Goal: Obtain resource: Download file/media

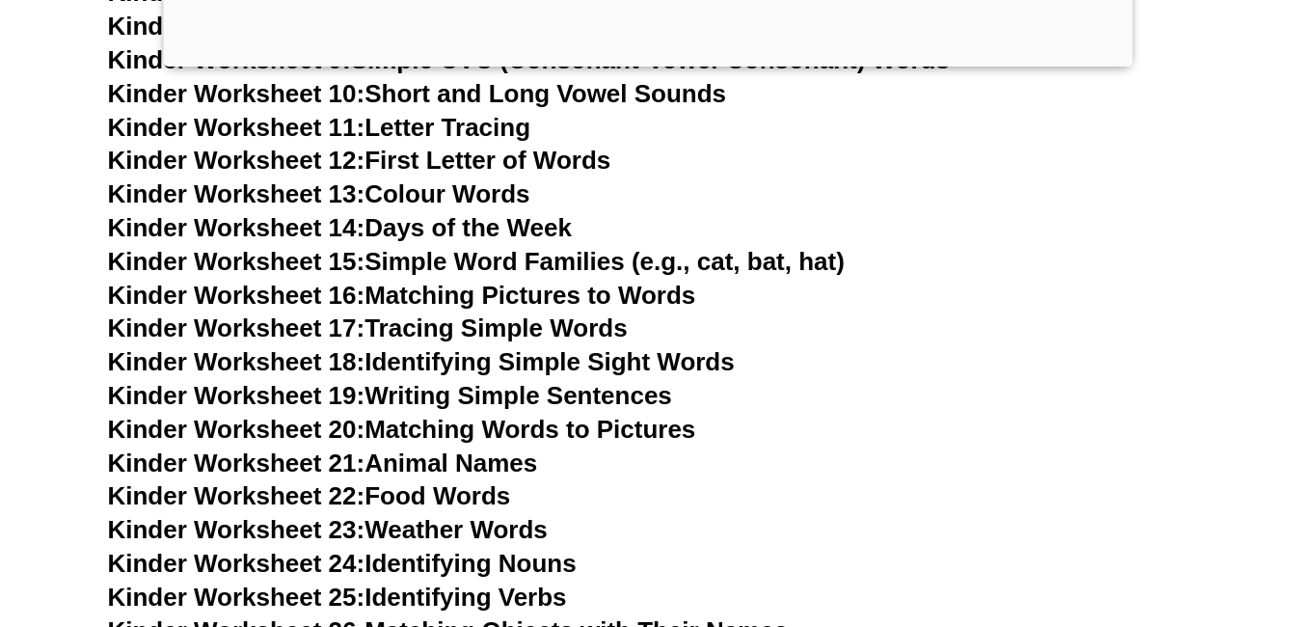
scroll to position [1254, 0]
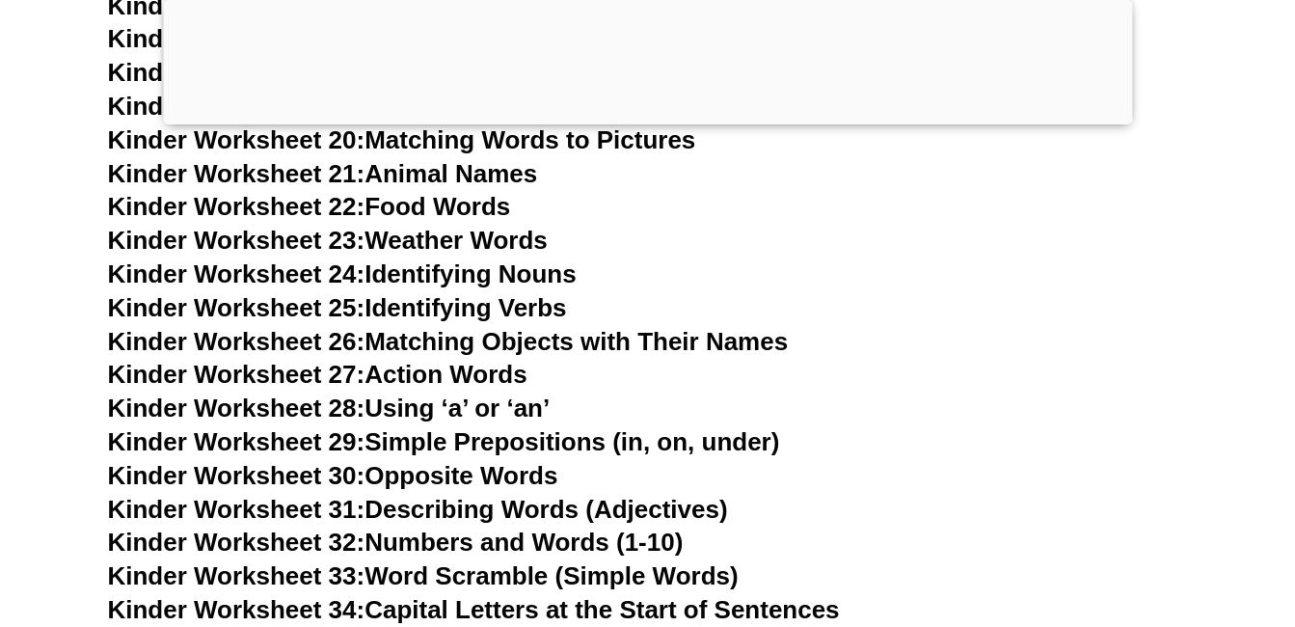
click at [837, 193] on h3 "Kinder Worksheet 22: Food Words" at bounding box center [648, 207] width 1080 height 33
click at [644, 120] on div at bounding box center [647, 120] width 969 height 0
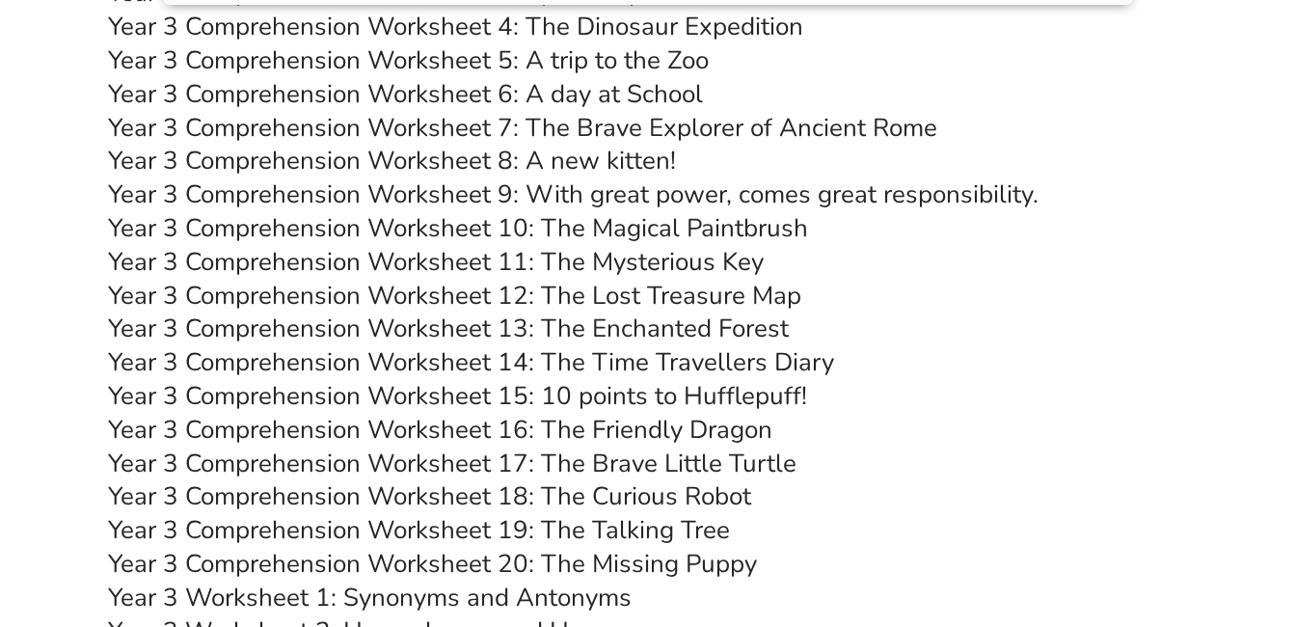
scroll to position [5429, 0]
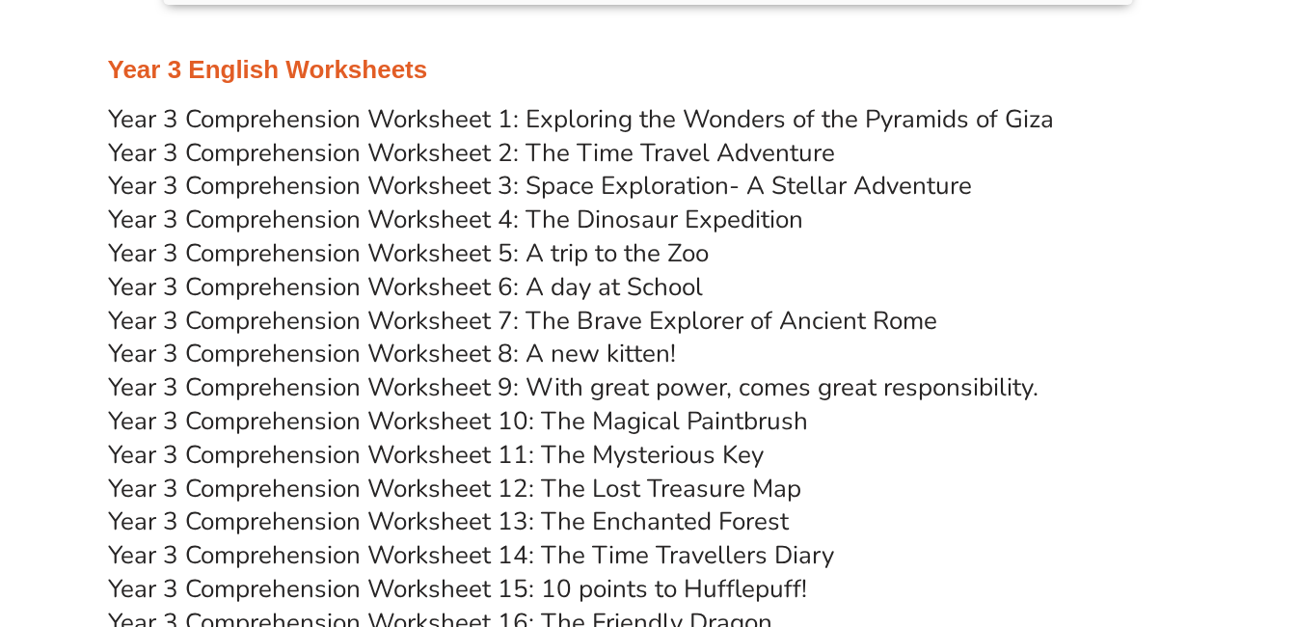
click at [636, 185] on link "Year 3 Comprehension Worksheet 3: Space Exploration- A Stellar Adventure" at bounding box center [540, 186] width 864 height 34
click at [581, 213] on link "Year 3 Comprehension Worksheet 4: The Dinosaur Expedition" at bounding box center [455, 219] width 695 height 34
drag, startPoint x: 616, startPoint y: 213, endPoint x: 566, endPoint y: 212, distance: 50.1
click at [566, 212] on link "Year 3 Comprehension Worksheet 4: The Dinosaur Expedition" at bounding box center [455, 219] width 695 height 34
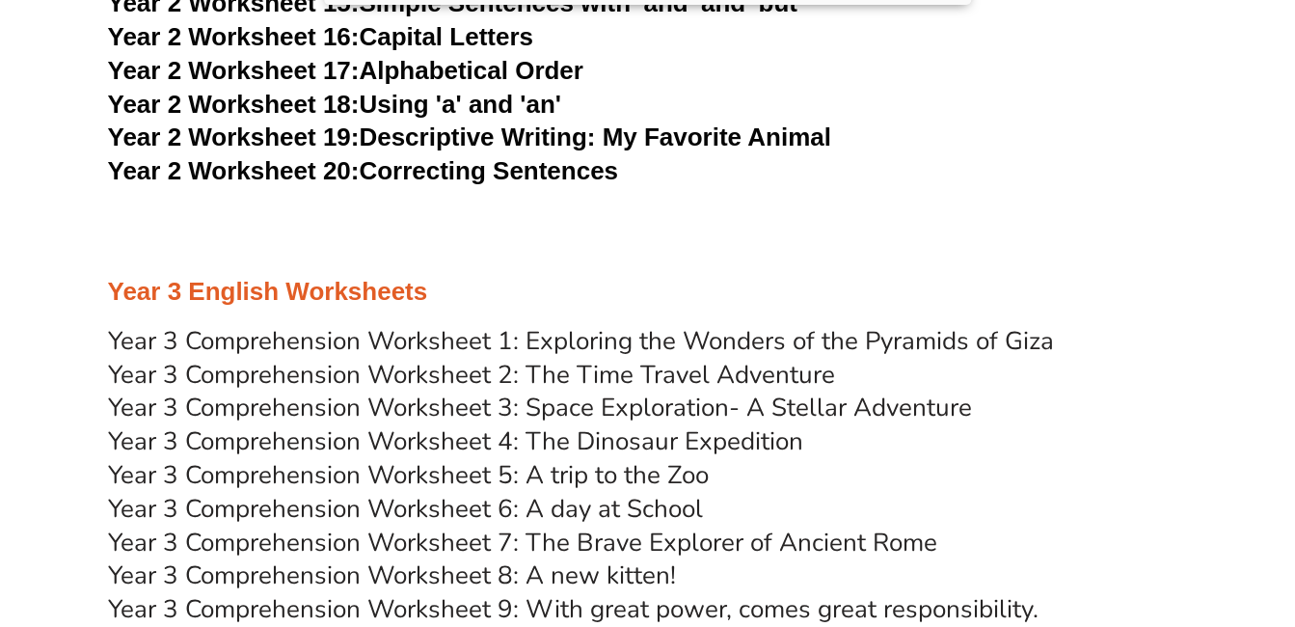
scroll to position [5496, 0]
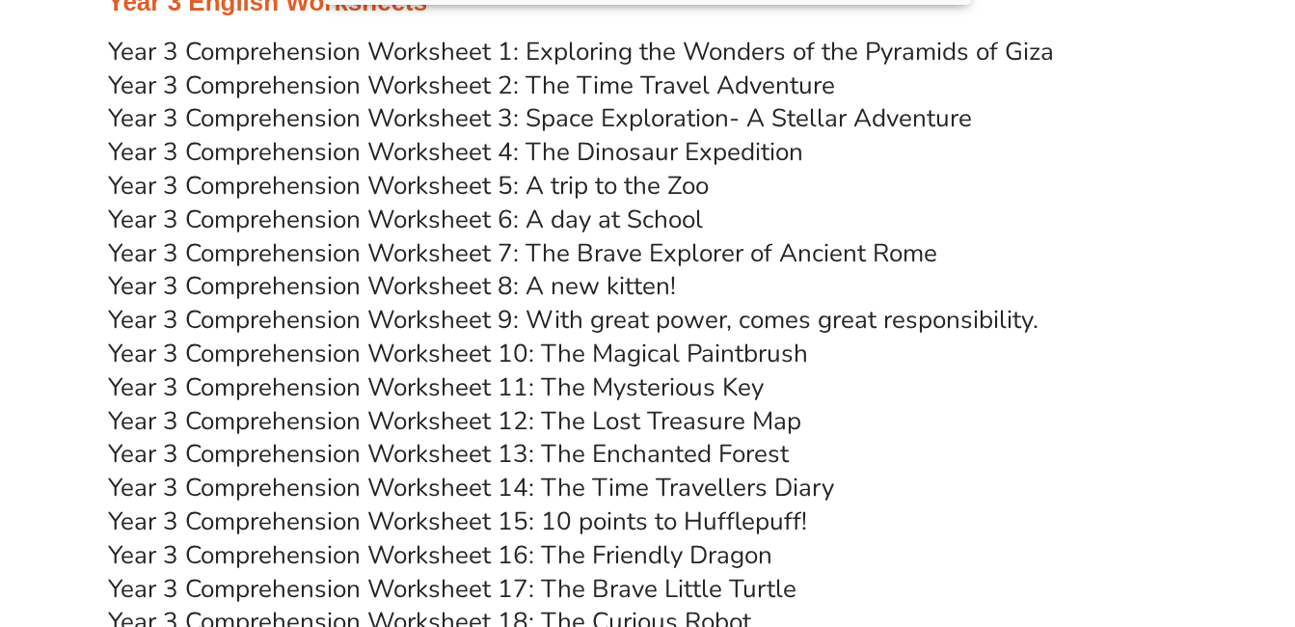
click at [579, 162] on link "Year 3 Comprehension Worksheet 4: The Dinosaur Expedition" at bounding box center [455, 152] width 695 height 34
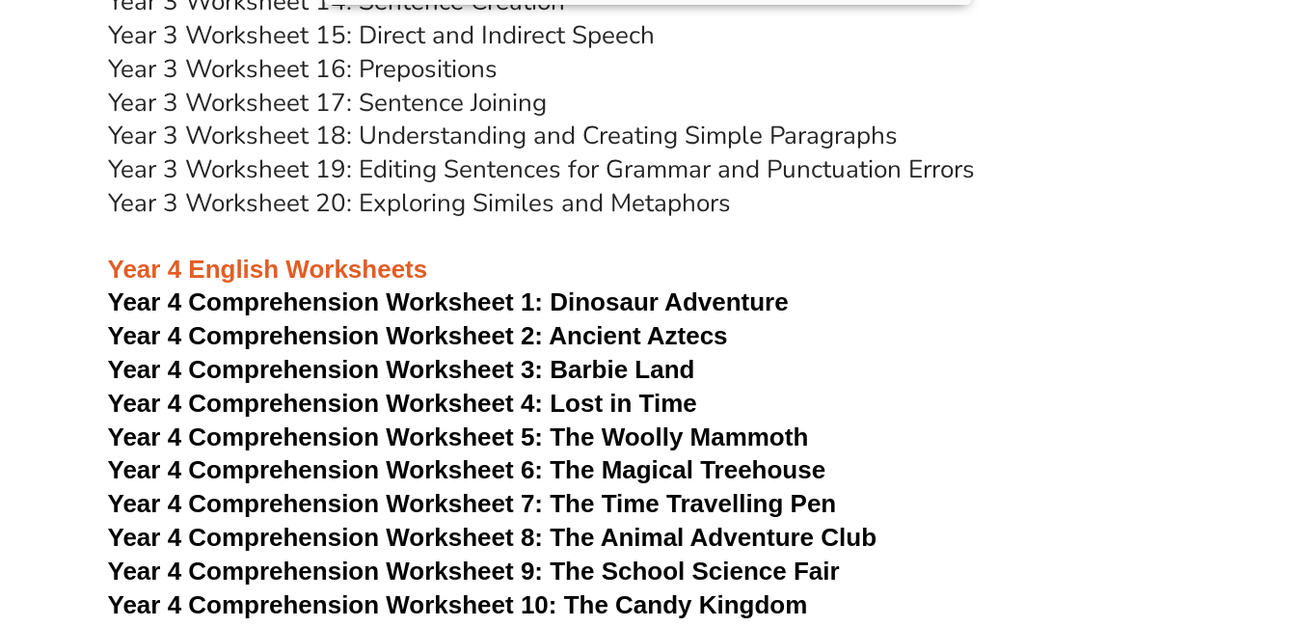
scroll to position [6557, 0]
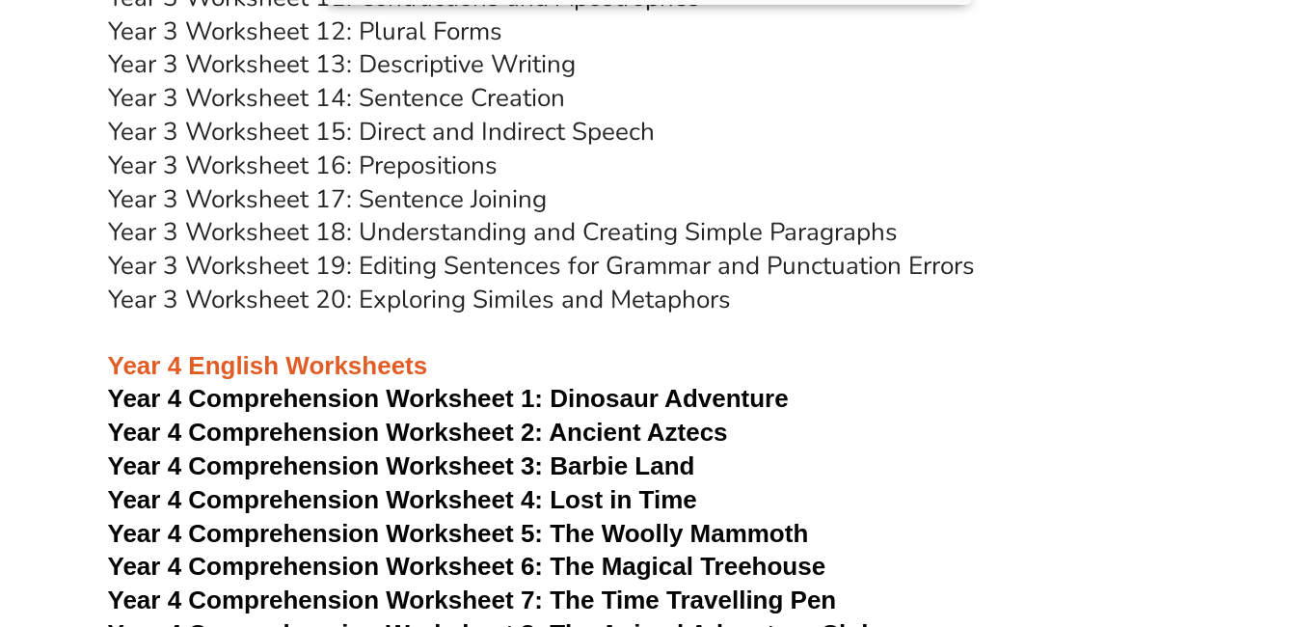
click at [998, 199] on h3 "Year 3 Worksheet 17: Sentence Joining" at bounding box center [648, 199] width 1080 height 33
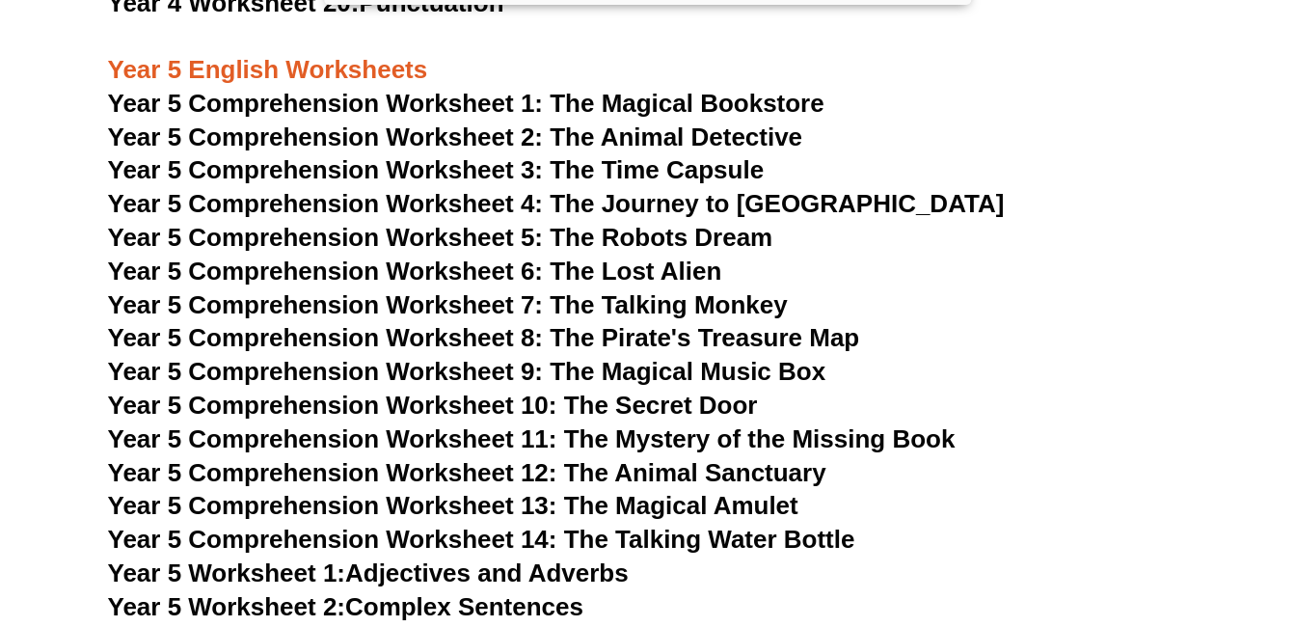
scroll to position [8299, 0]
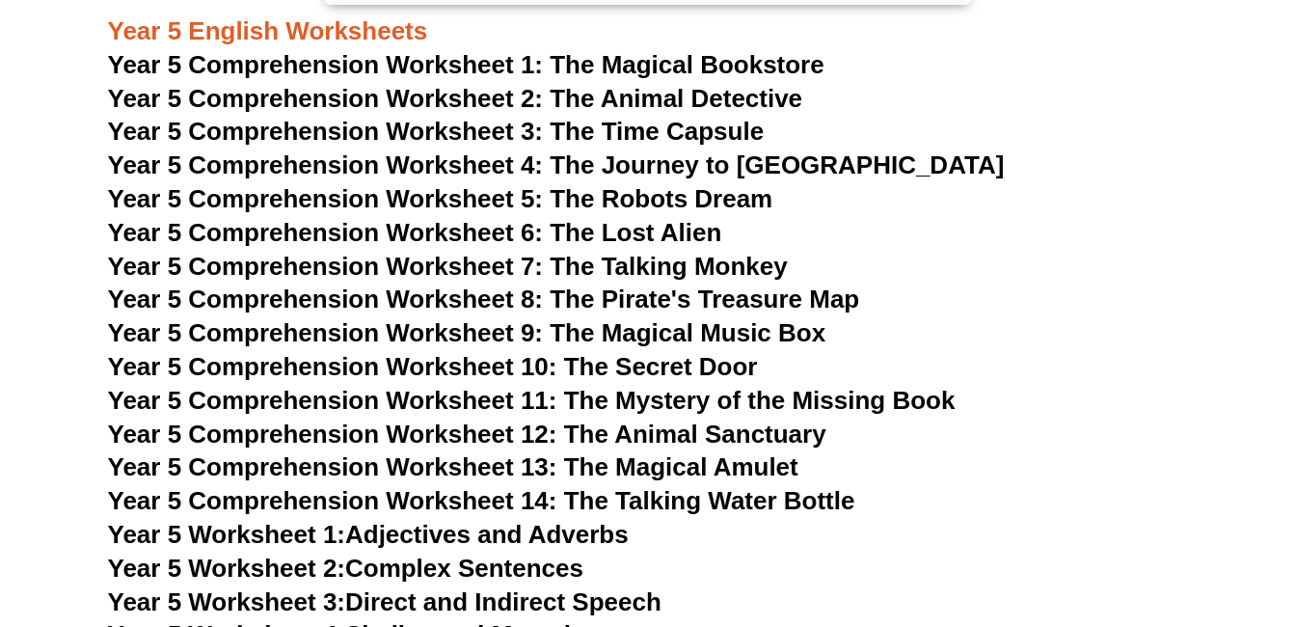
click at [1039, 217] on h3 "Year 5 Comprehension Worksheet 6: The Lost Alien" at bounding box center [648, 233] width 1080 height 33
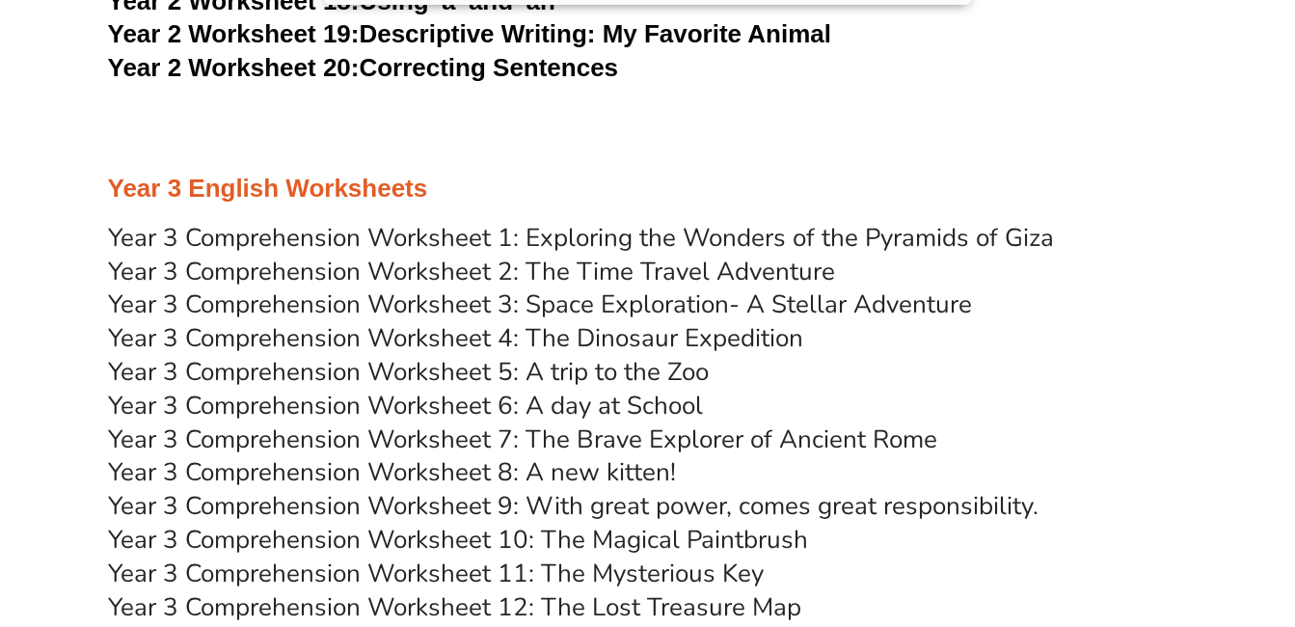
scroll to position [5214, 0]
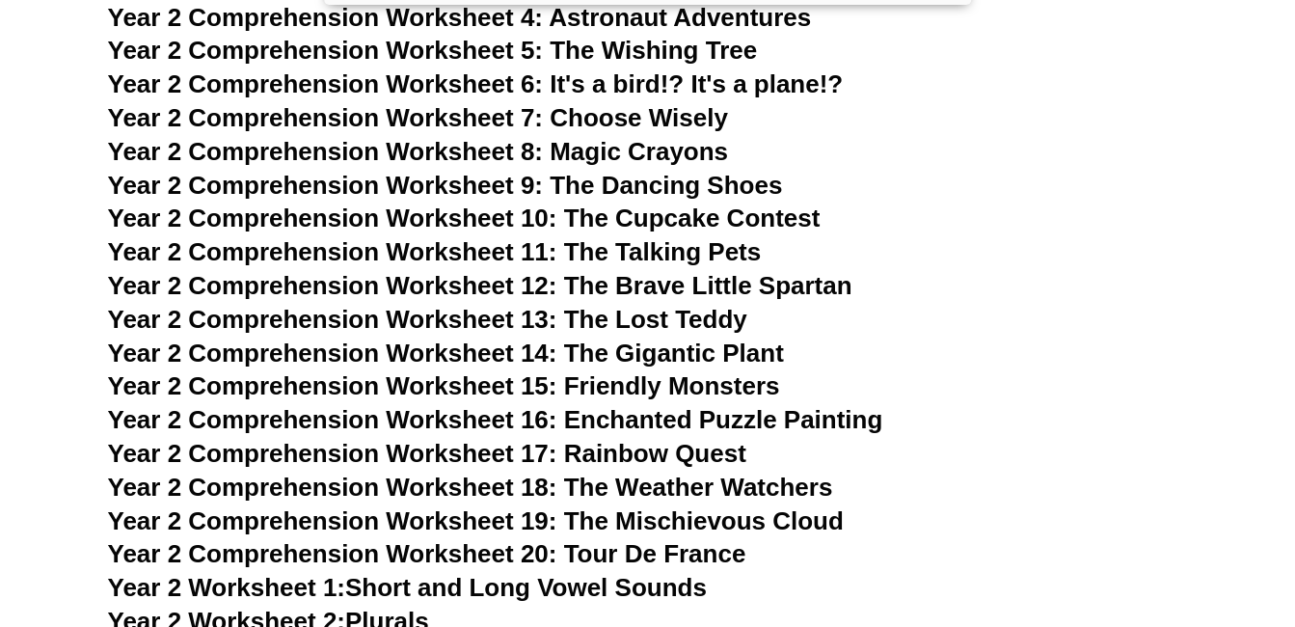
scroll to position [4057, 0]
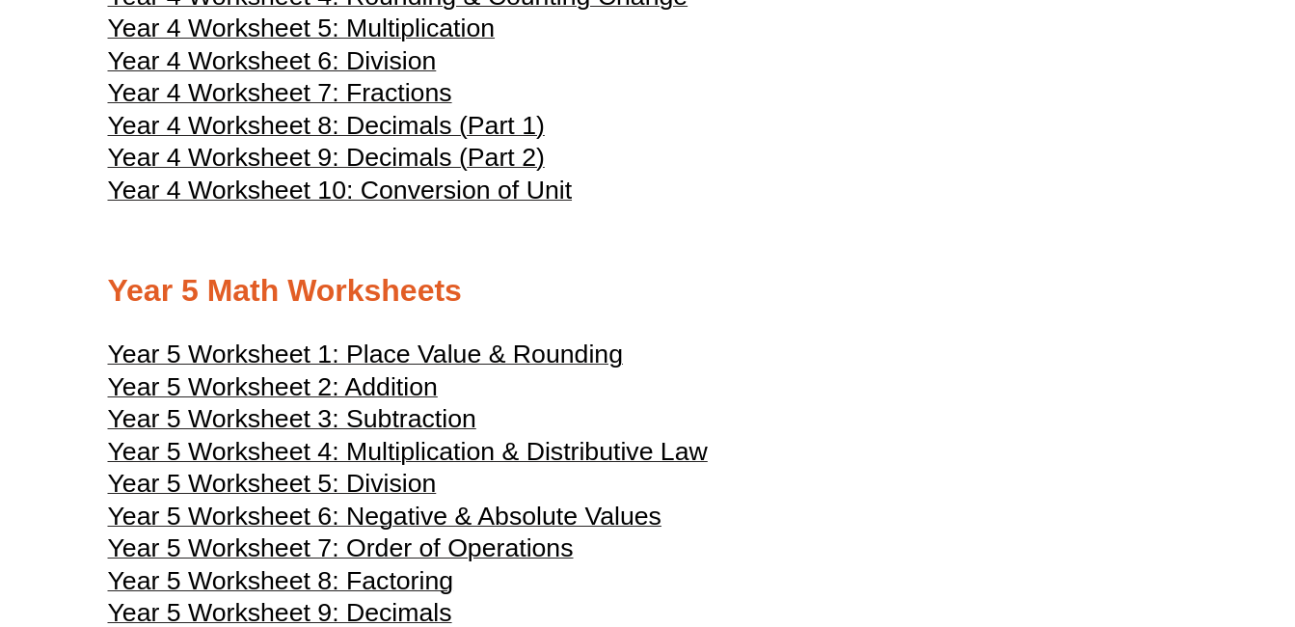
scroll to position [2989, 0]
